Goal: Transaction & Acquisition: Book appointment/travel/reservation

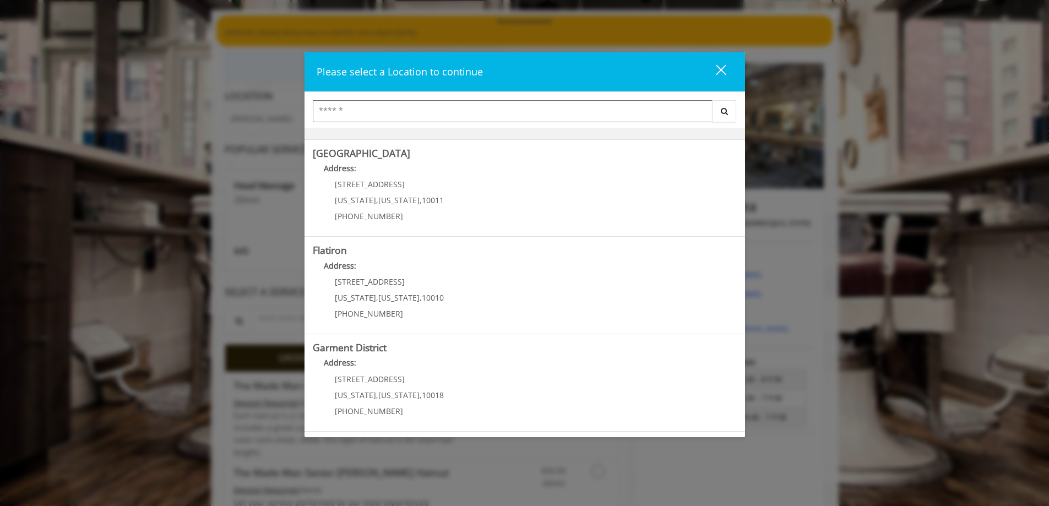
scroll to position [110, 0]
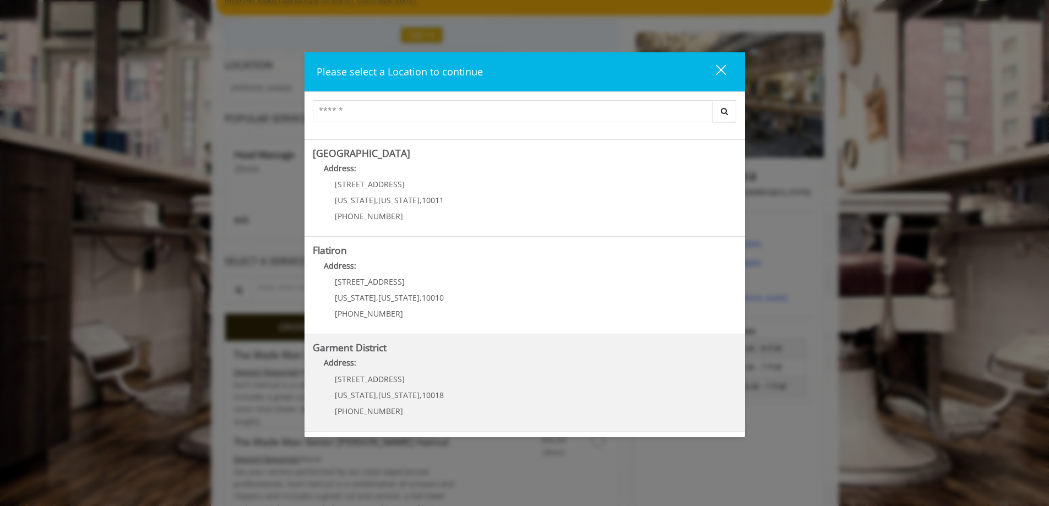
click at [362, 351] on b "Garment District" at bounding box center [350, 347] width 74 height 13
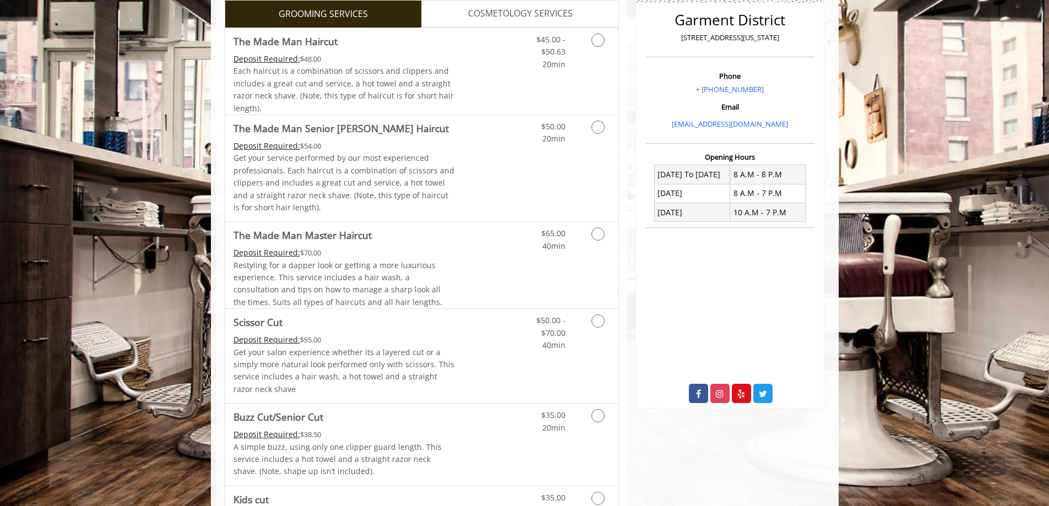
scroll to position [61, 0]
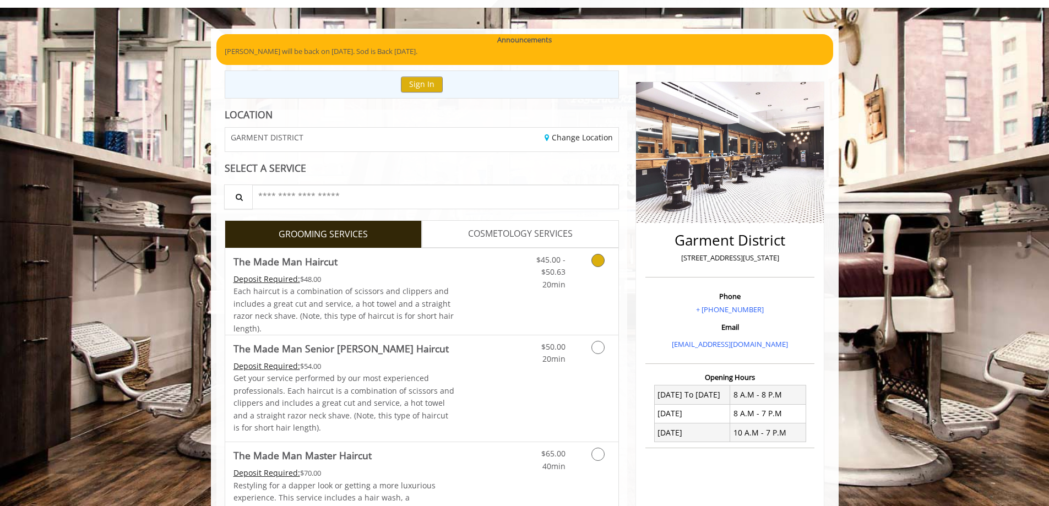
click at [594, 260] on icon "Grooming services" at bounding box center [597, 260] width 13 height 13
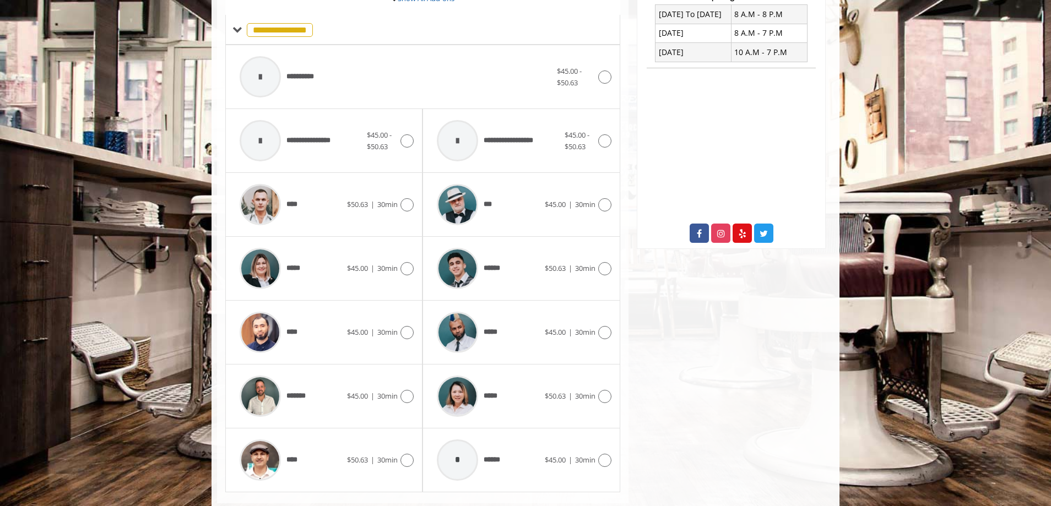
scroll to position [466, 0]
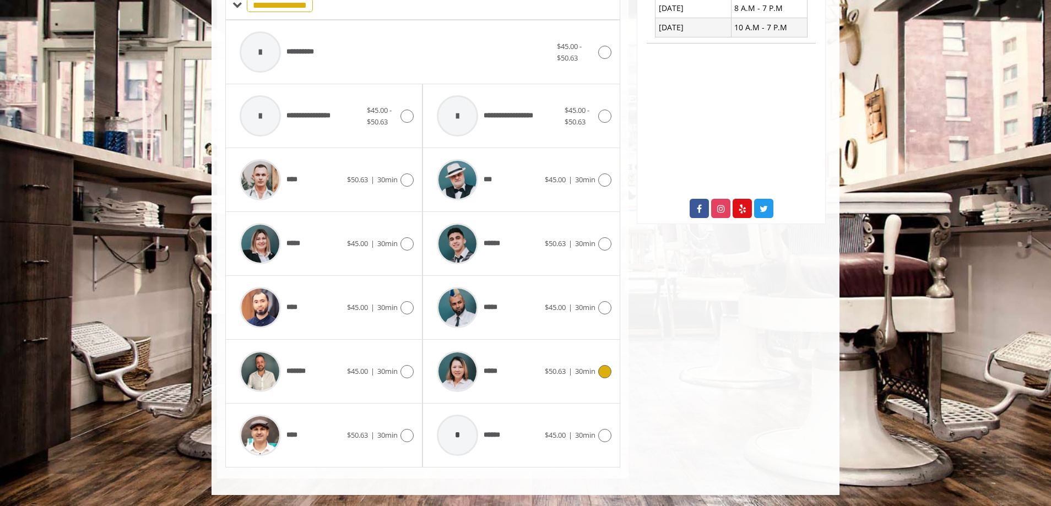
click at [603, 370] on icon at bounding box center [604, 371] width 13 height 13
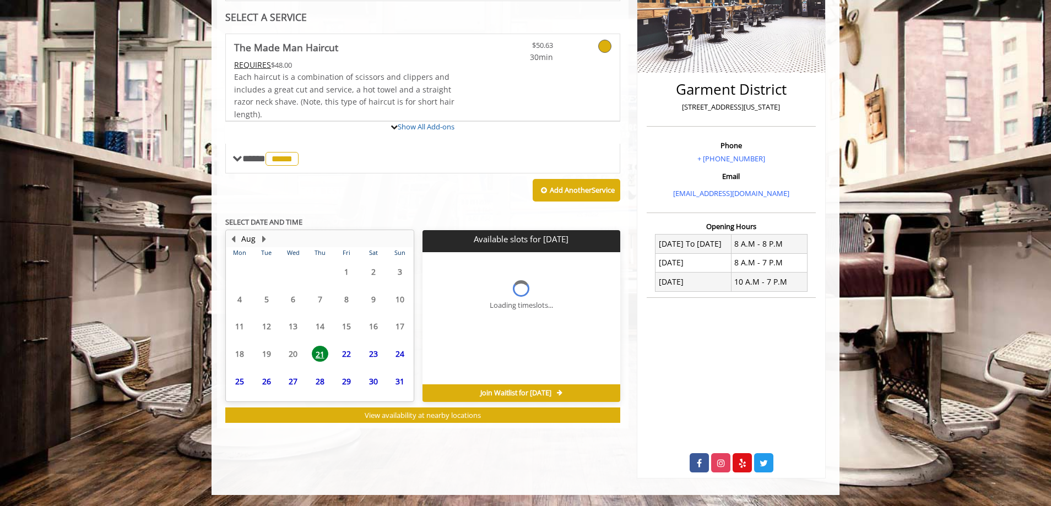
scroll to position [263, 0]
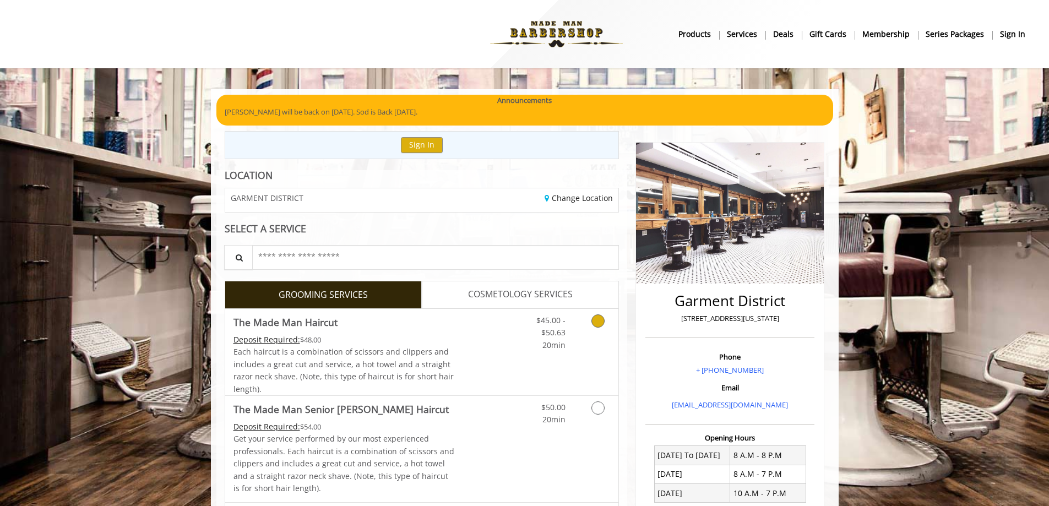
click at [597, 318] on icon "Grooming services" at bounding box center [597, 320] width 13 height 13
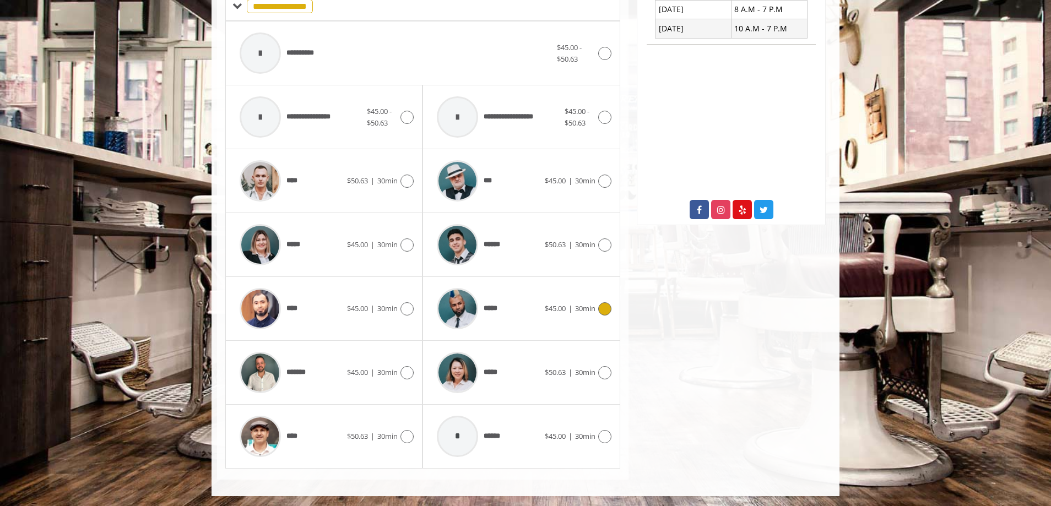
scroll to position [466, 0]
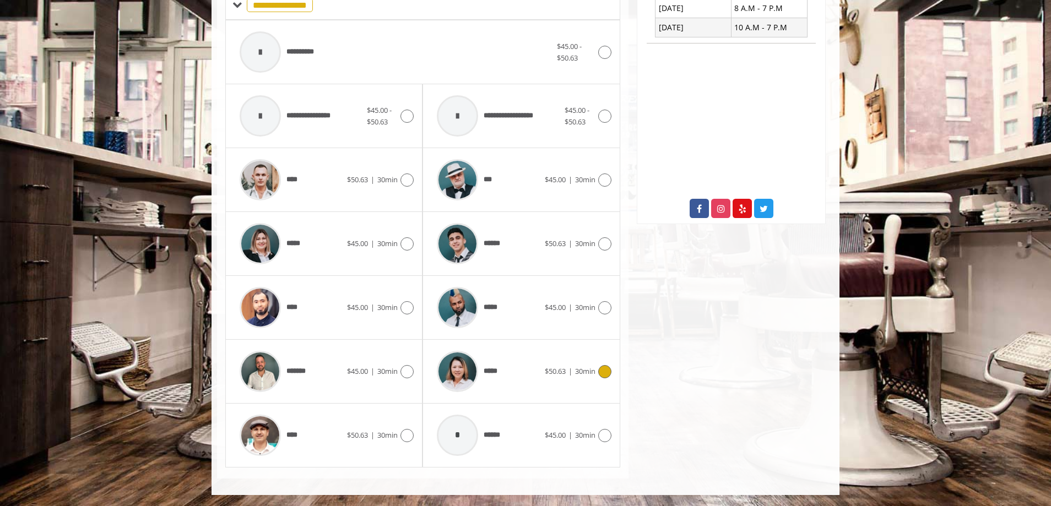
click at [605, 370] on icon at bounding box center [604, 371] width 13 height 13
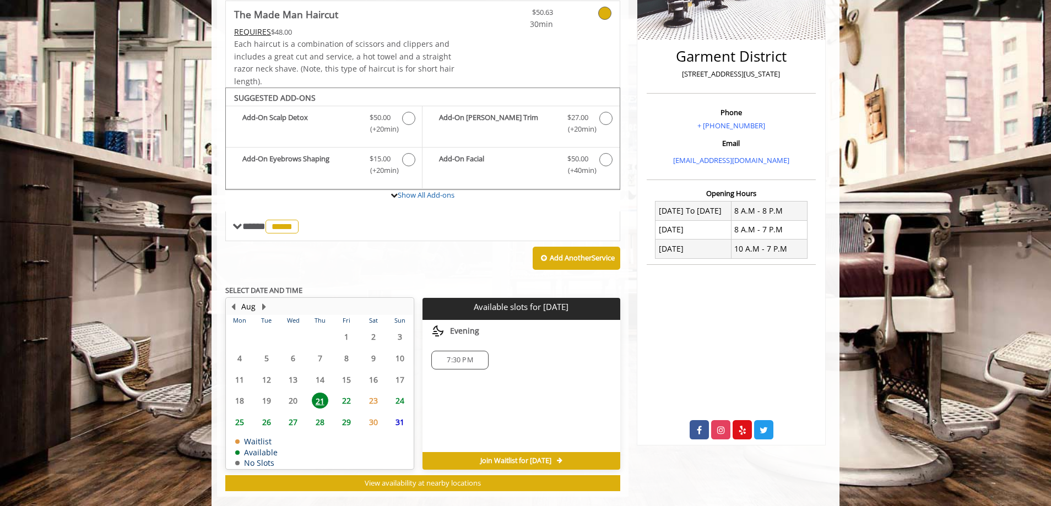
scroll to position [263, 0]
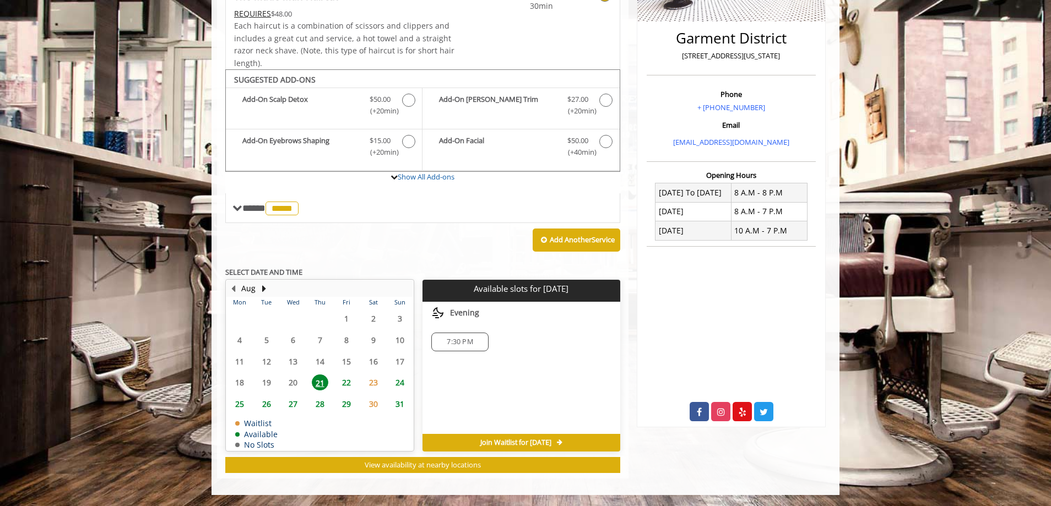
click at [375, 377] on span "23" at bounding box center [373, 382] width 17 height 16
click at [349, 380] on span "22" at bounding box center [346, 382] width 17 height 16
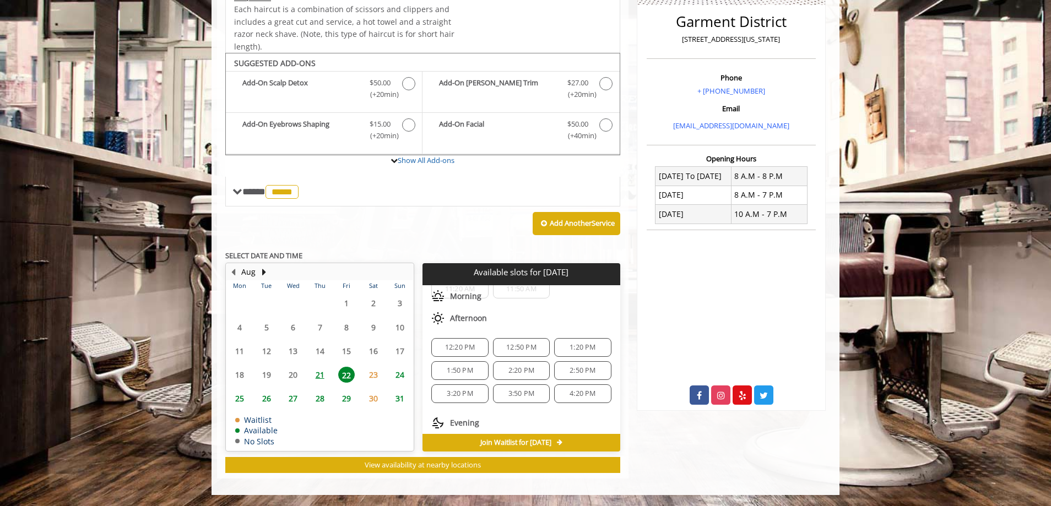
scroll to position [41, 0]
click at [518, 363] on span "12:50 PM" at bounding box center [521, 366] width 30 height 9
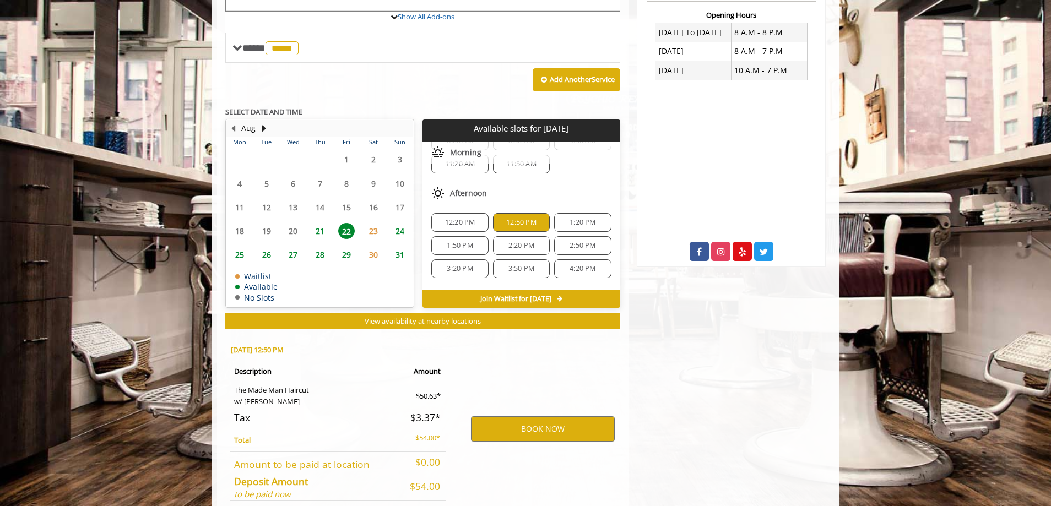
scroll to position [478, 0]
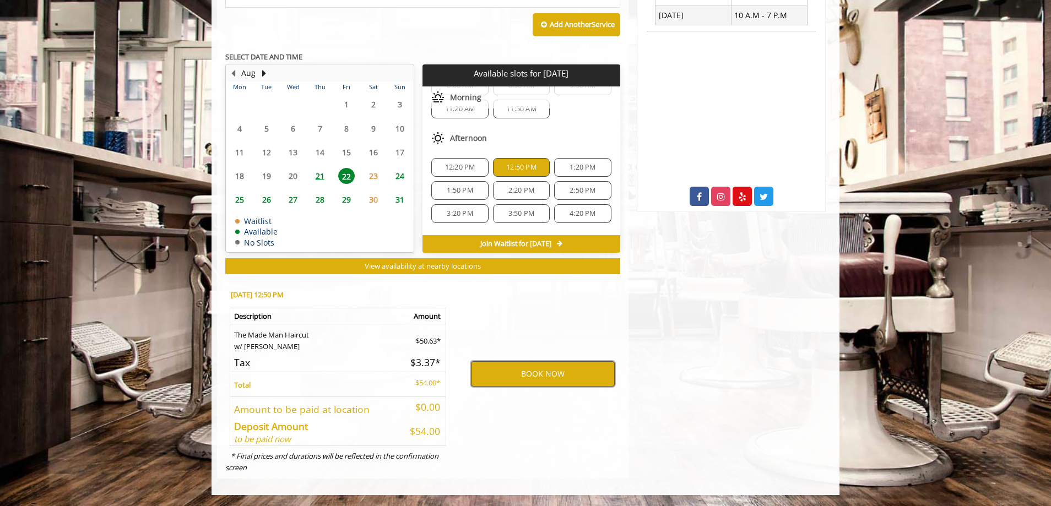
click at [543, 368] on button "BOOK NOW" at bounding box center [543, 373] width 144 height 25
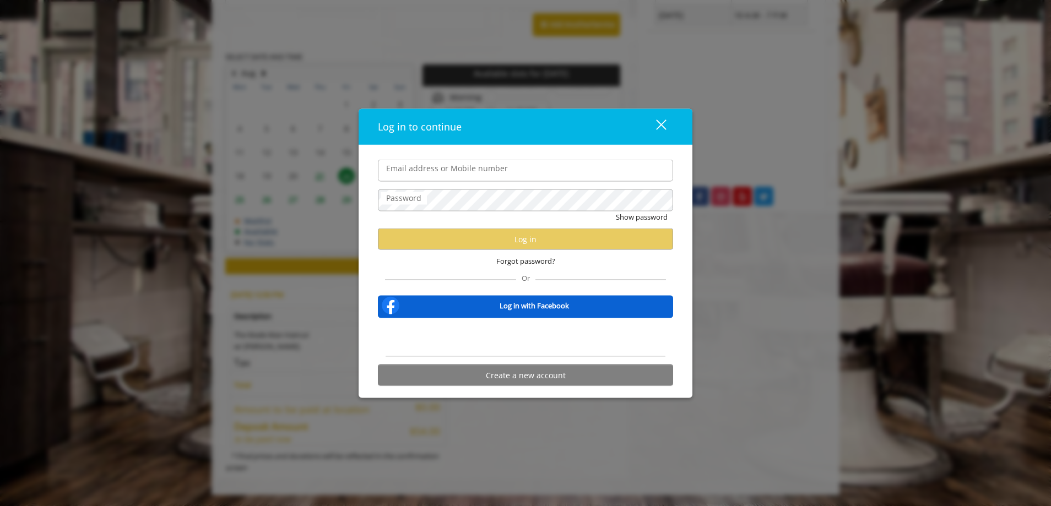
click at [422, 170] on input "Email address or Mobile number" at bounding box center [525, 171] width 295 height 22
type input "**********"
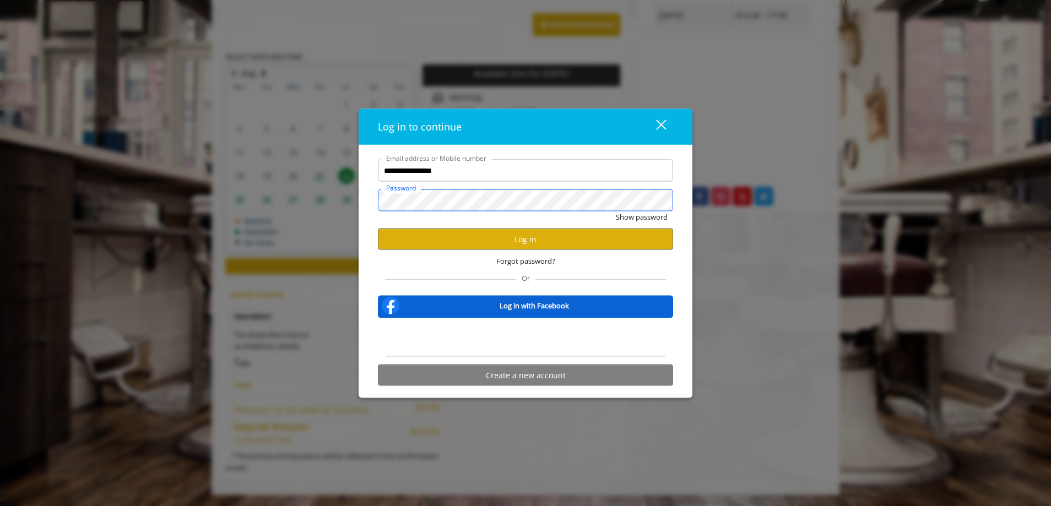
click at [616, 211] on button "Show password" at bounding box center [642, 217] width 52 height 12
click at [532, 237] on button "Log in" at bounding box center [525, 239] width 295 height 21
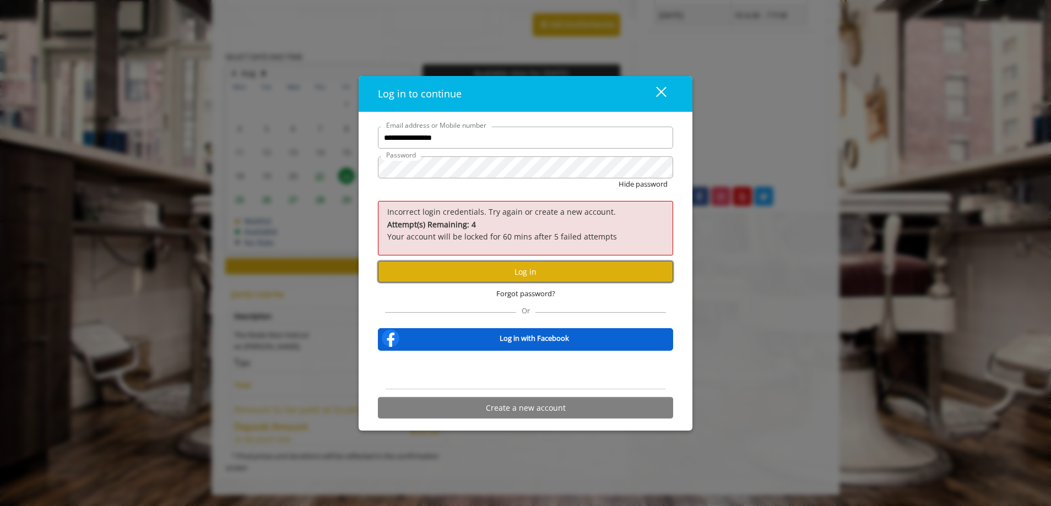
click at [523, 263] on button "Log in" at bounding box center [525, 271] width 295 height 21
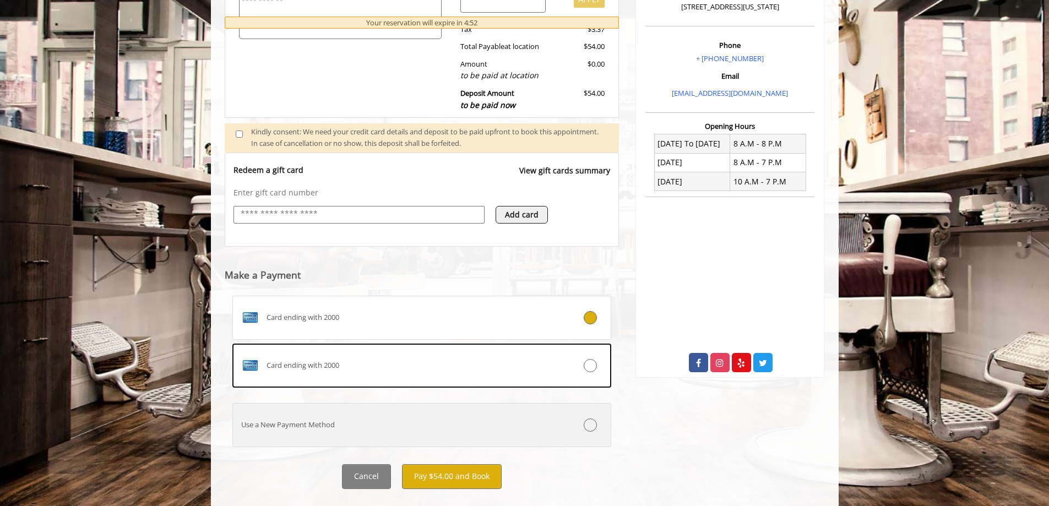
scroll to position [333, 0]
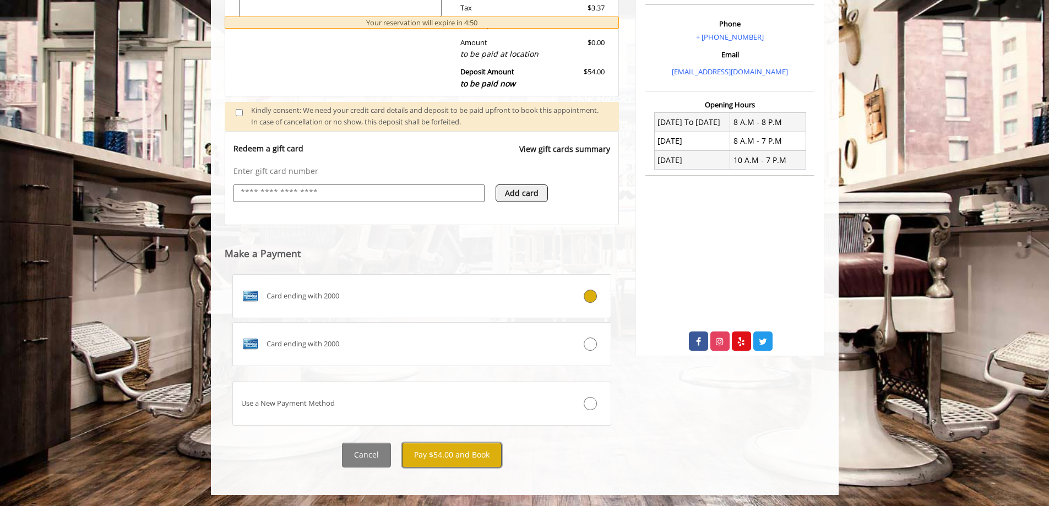
click at [453, 456] on button "Pay $54.00 and Book" at bounding box center [452, 455] width 100 height 25
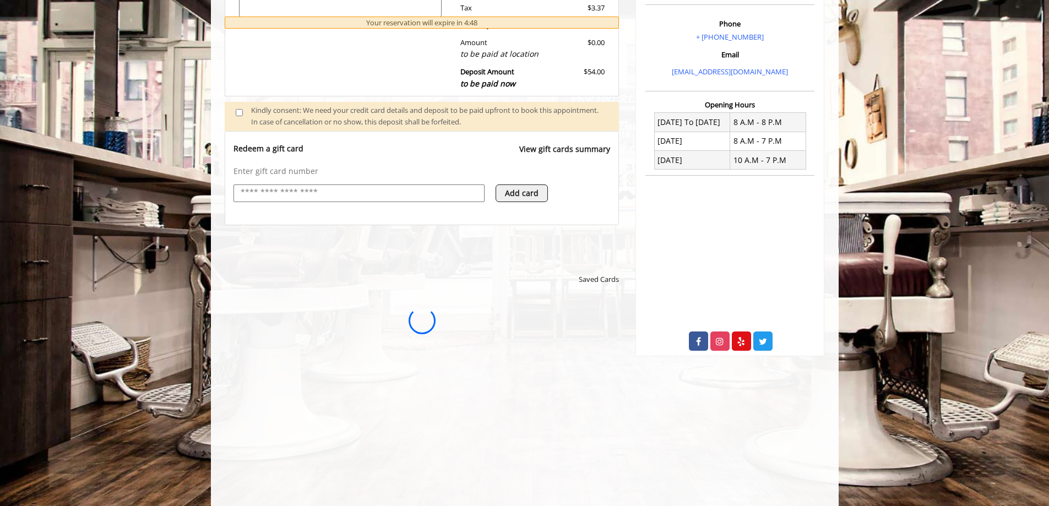
scroll to position [0, 0]
